Goal: Find contact information: Find contact information

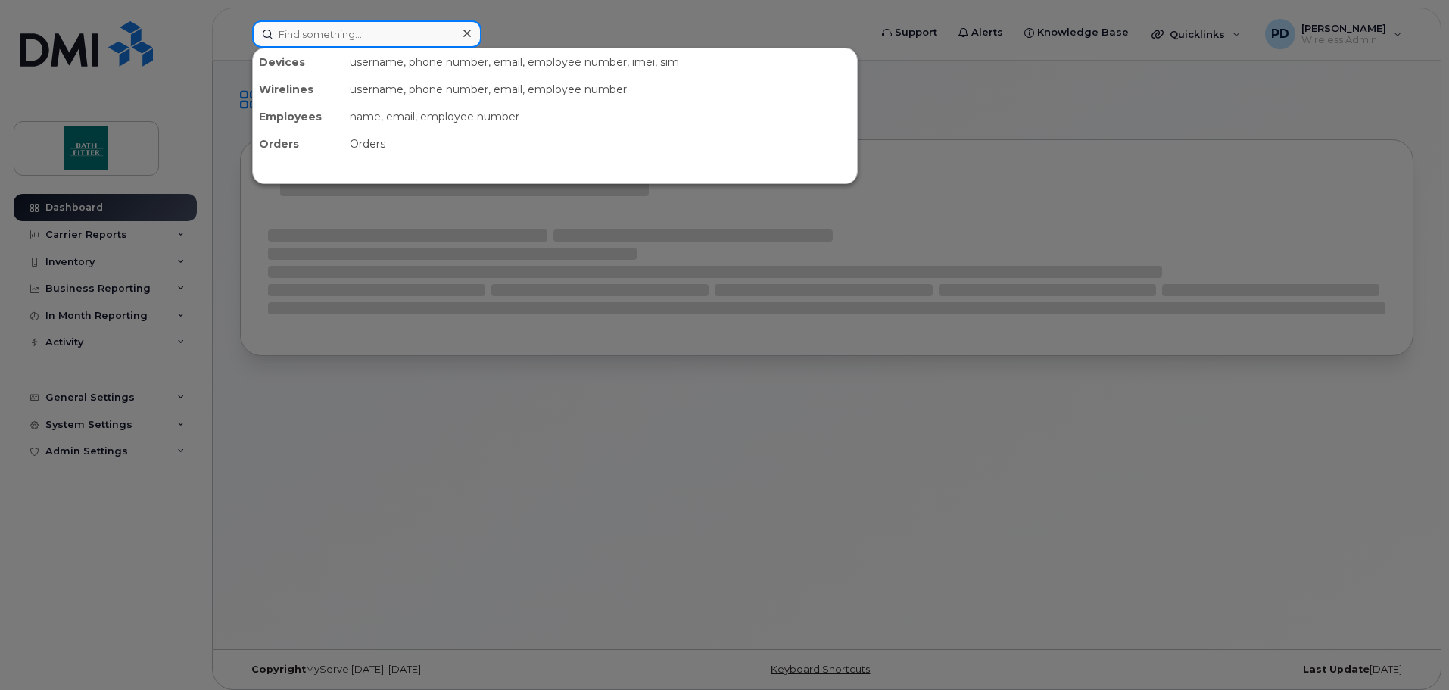
click at [370, 32] on input at bounding box center [366, 33] width 229 height 27
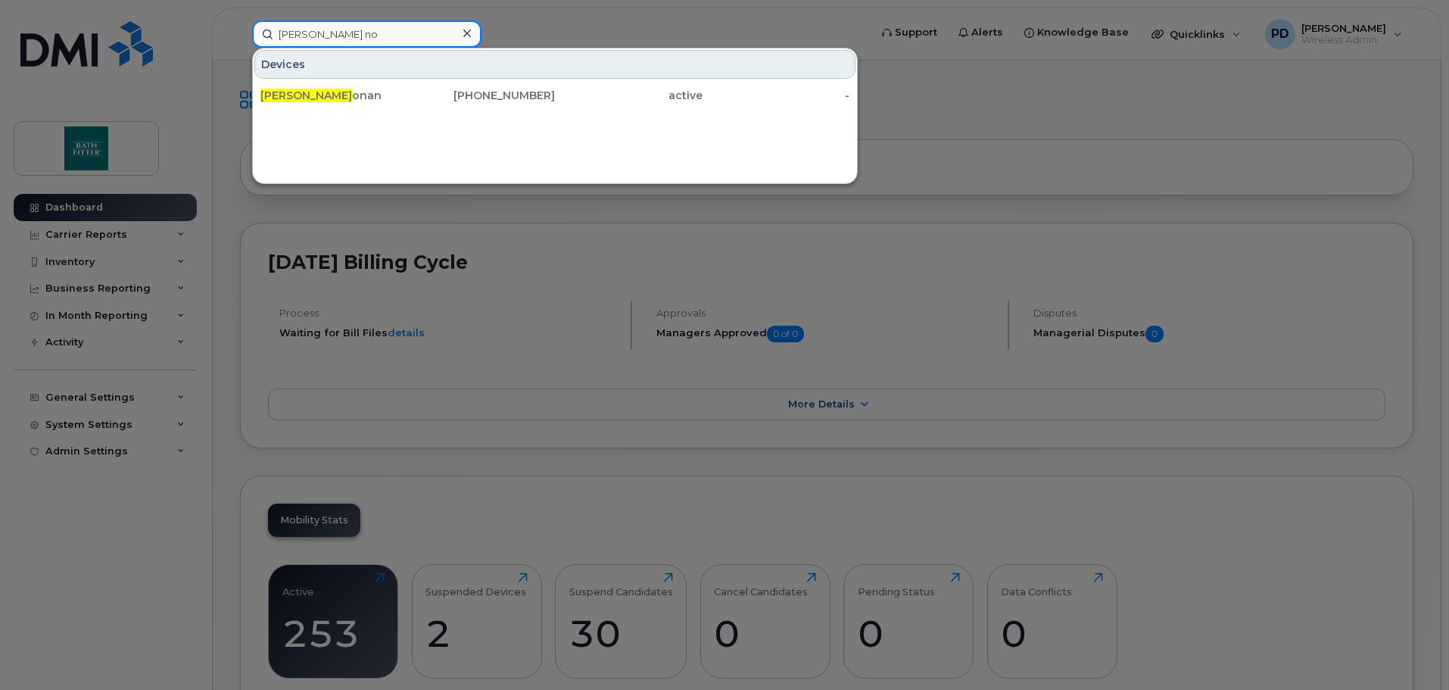
type input "[PERSON_NAME] no"
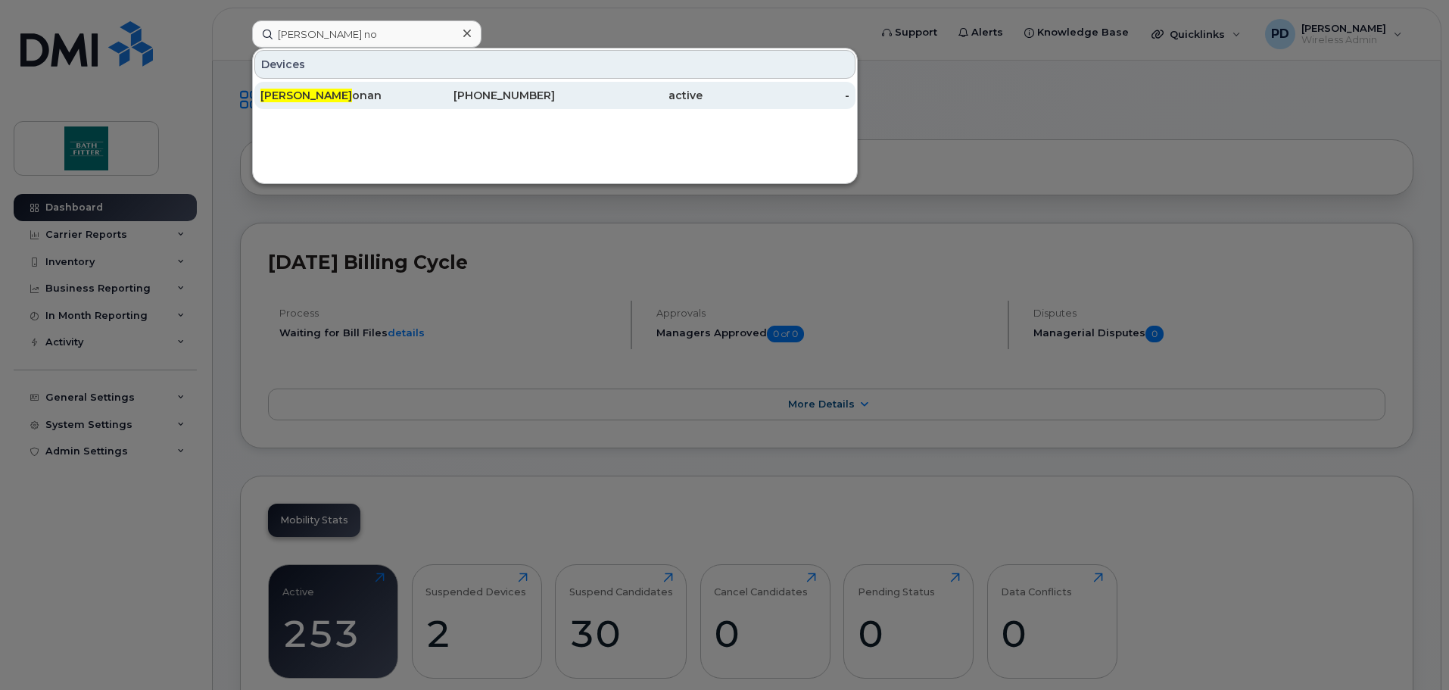
click at [340, 95] on div "[PERSON_NAME]" at bounding box center [334, 95] width 148 height 15
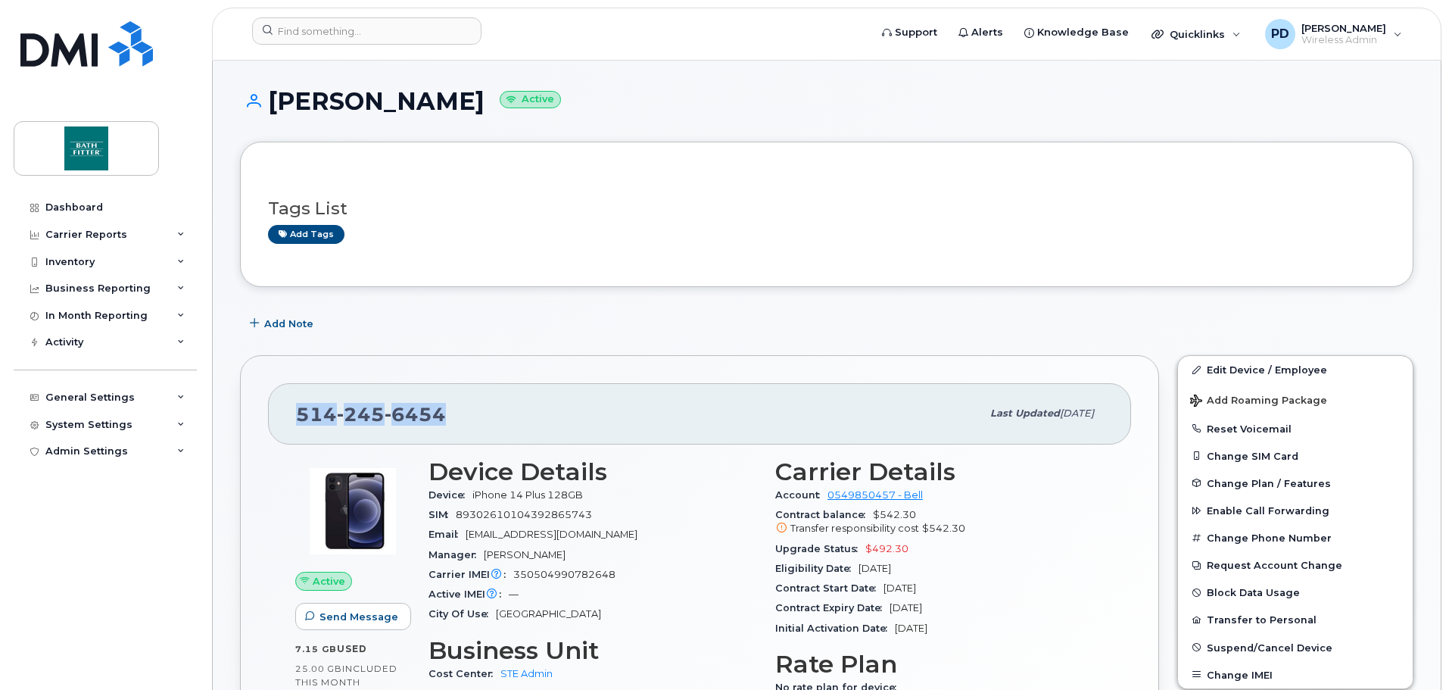
drag, startPoint x: 444, startPoint y: 407, endPoint x: 310, endPoint y: 381, distance: 136.6
click at [292, 413] on div "514 245 6454 Last updated Sep 16, 2025" at bounding box center [699, 413] width 863 height 61
copy span "514 245 6454"
click at [351, 30] on input at bounding box center [366, 30] width 229 height 27
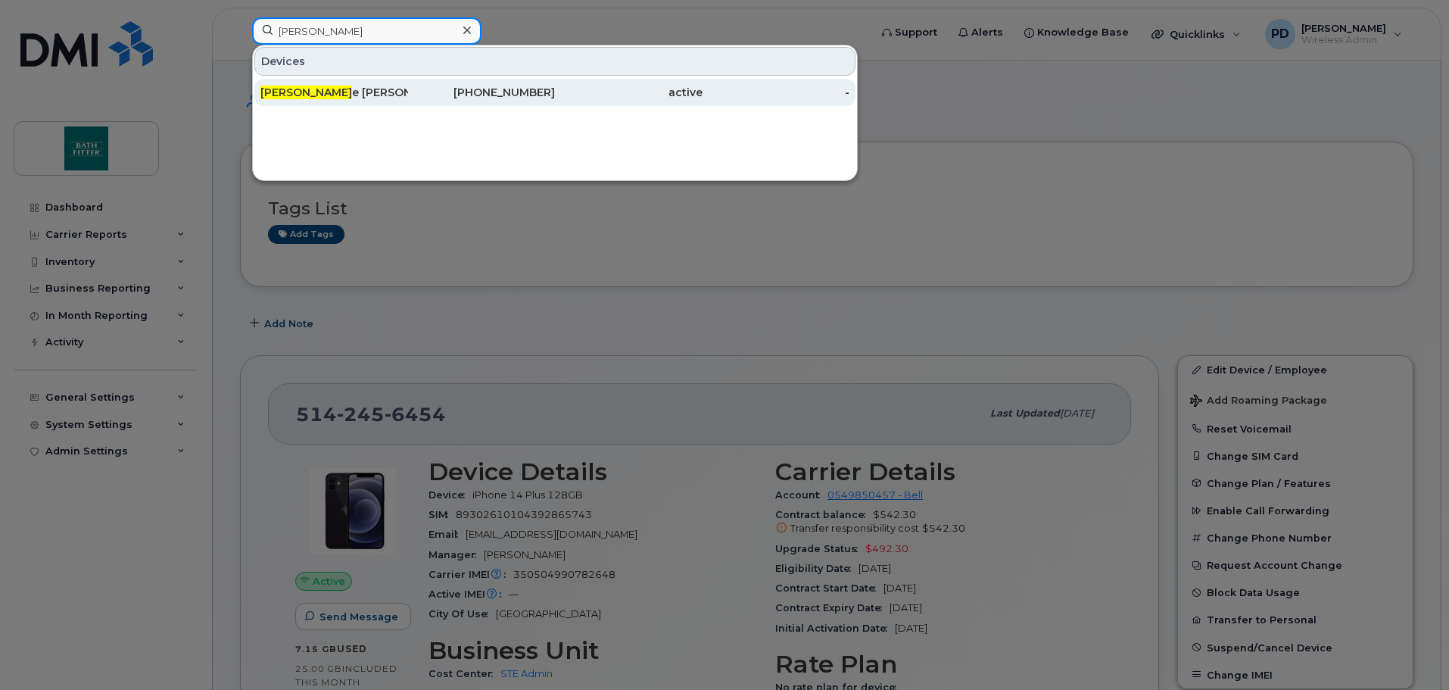
type input "isabell"
click at [326, 89] on div "Isabell e Sénécal" at bounding box center [334, 92] width 148 height 15
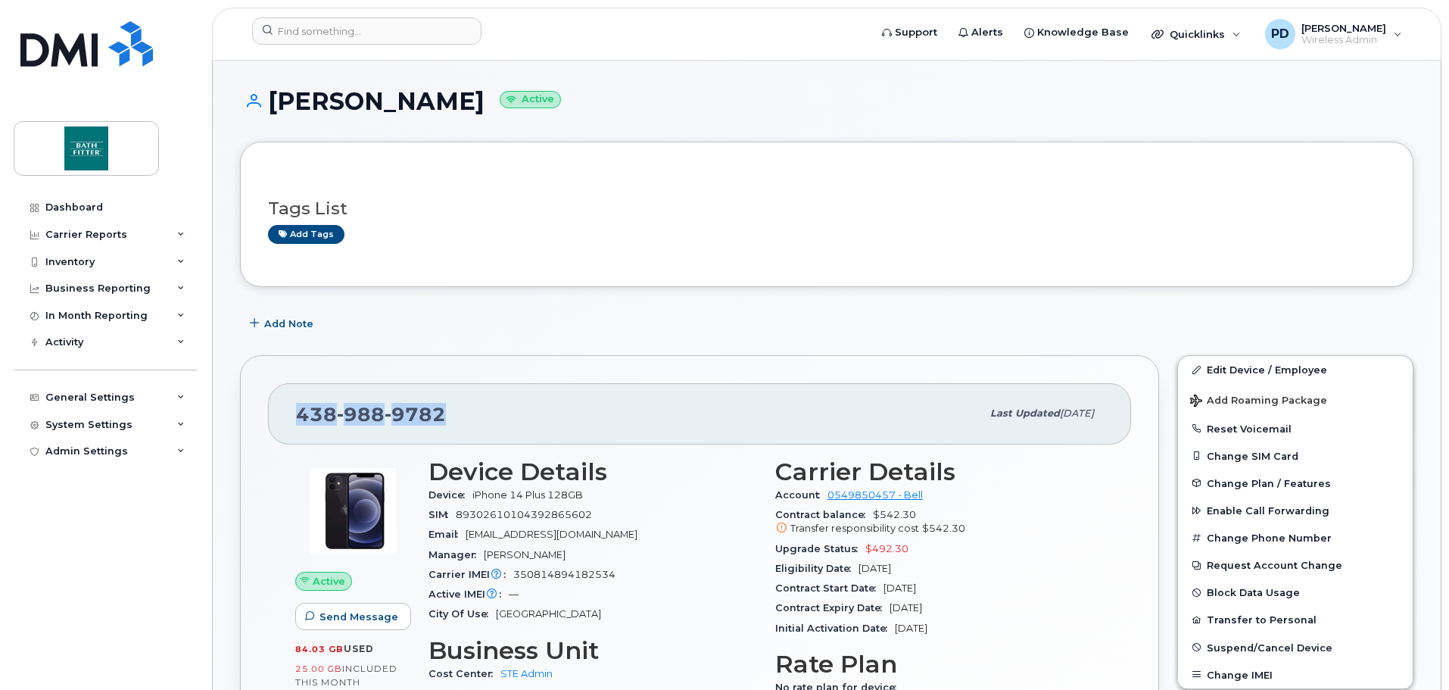
drag, startPoint x: 441, startPoint y: 412, endPoint x: 301, endPoint y: 382, distance: 142.4
click at [298, 409] on span "438 988 9782" at bounding box center [371, 414] width 150 height 23
copy span "438 988 9782"
click at [689, 408] on div "438 988 9782" at bounding box center [638, 414] width 685 height 32
drag, startPoint x: 466, startPoint y: 411, endPoint x: 292, endPoint y: 403, distance: 175.1
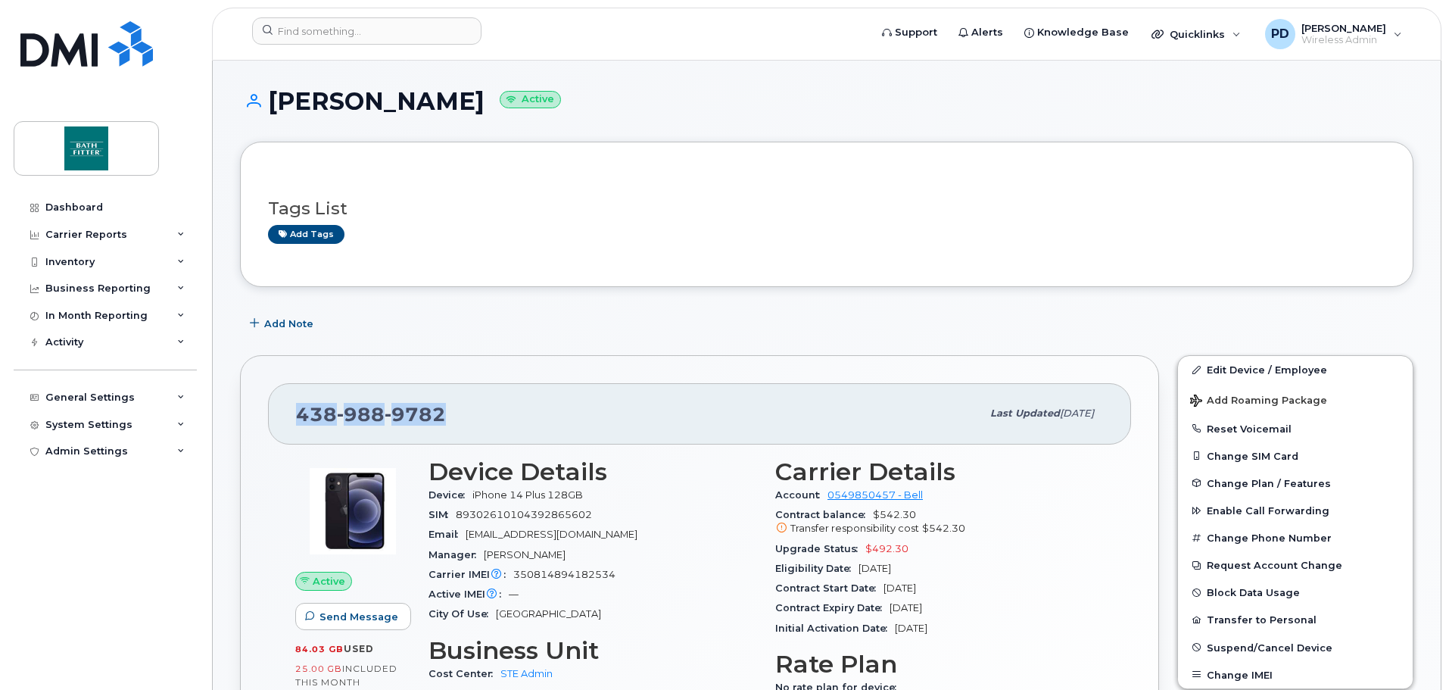
click at [292, 403] on div "438 988 9782 Last updated Sep 16, 2025" at bounding box center [699, 413] width 863 height 61
copy span "438 988 9782"
